Goal: Transaction & Acquisition: Purchase product/service

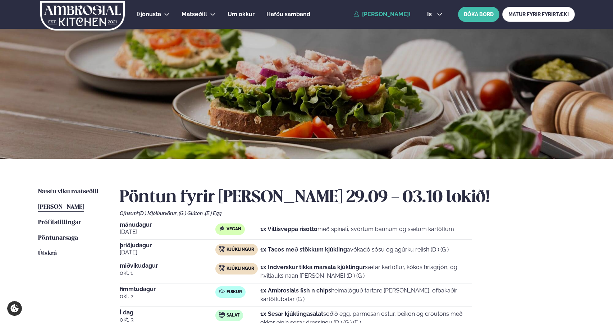
scroll to position [66, 0]
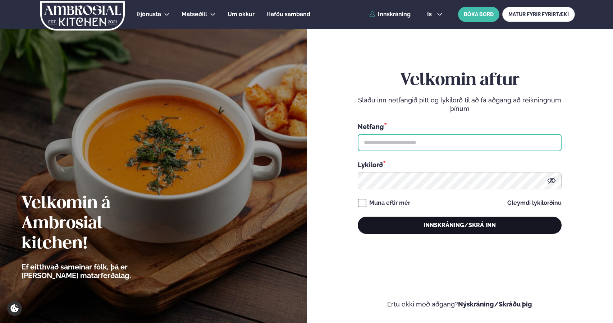
type input "**********"
click at [423, 227] on button "Innskráning/Skrá inn" at bounding box center [460, 225] width 204 height 17
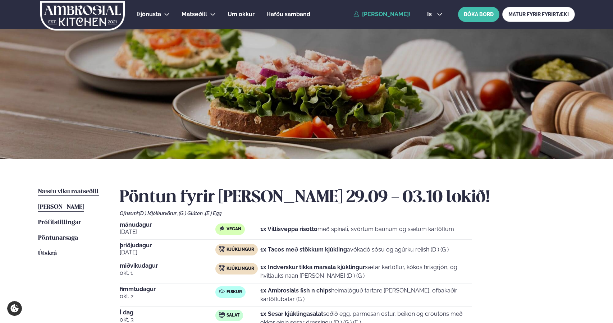
click at [72, 194] on span "Næstu viku matseðill" at bounding box center [68, 192] width 61 height 6
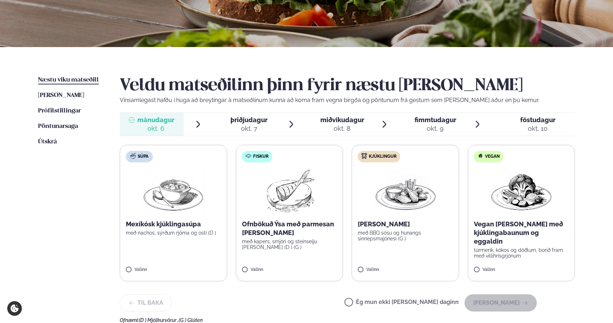
scroll to position [112, 0]
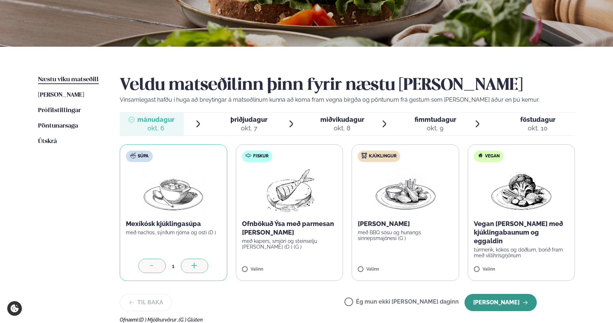
click at [497, 296] on button "Halda áfram" at bounding box center [500, 302] width 72 height 17
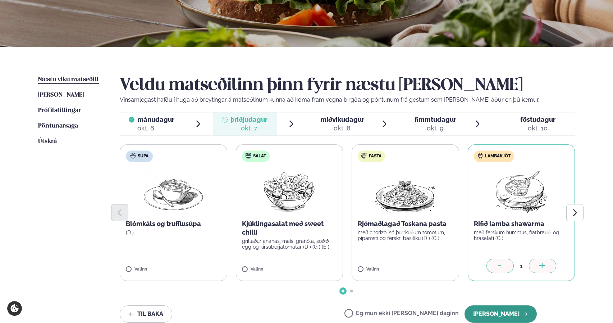
click at [505, 310] on button "Halda áfram" at bounding box center [500, 313] width 72 height 17
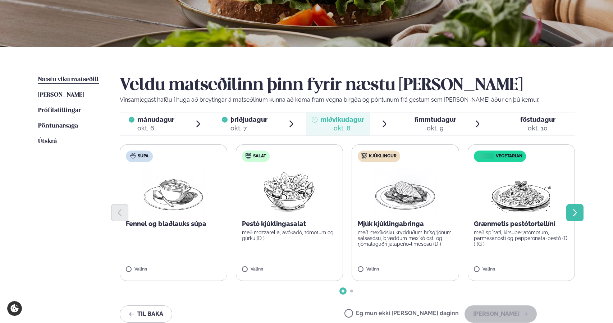
click at [574, 208] on button "Next slide" at bounding box center [574, 212] width 17 height 17
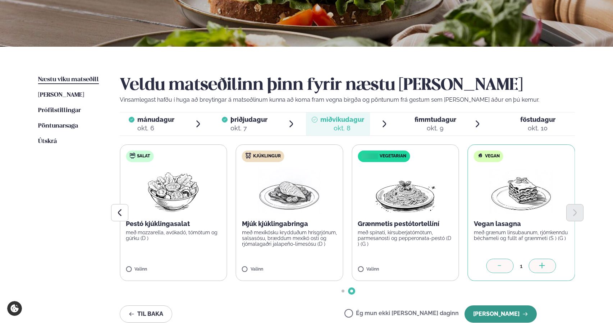
click at [492, 315] on button "Halda áfram" at bounding box center [500, 313] width 72 height 17
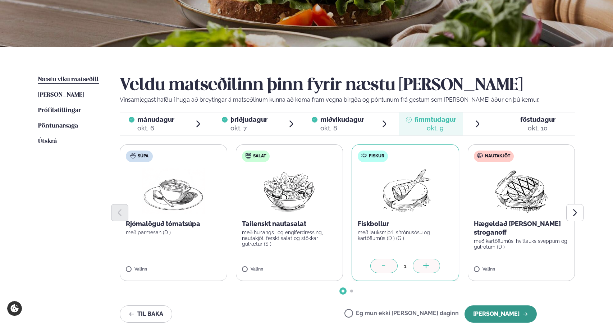
click at [494, 312] on button "Halda áfram" at bounding box center [500, 313] width 72 height 17
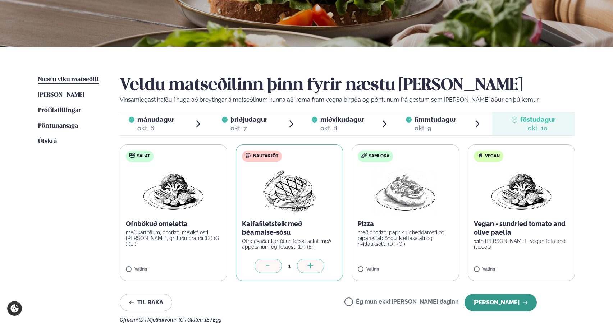
click at [489, 307] on button "Halda áfram" at bounding box center [500, 302] width 72 height 17
